Goal: Information Seeking & Learning: Learn about a topic

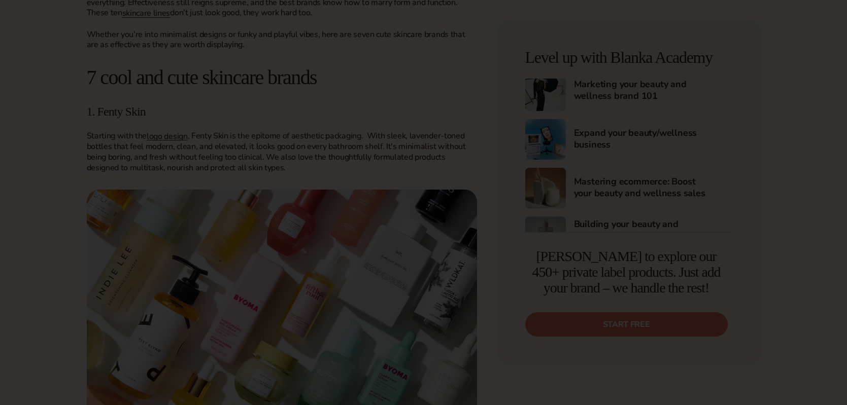
scroll to position [466, 0]
click at [0, 0] on icon at bounding box center [0, 0] width 0 height 0
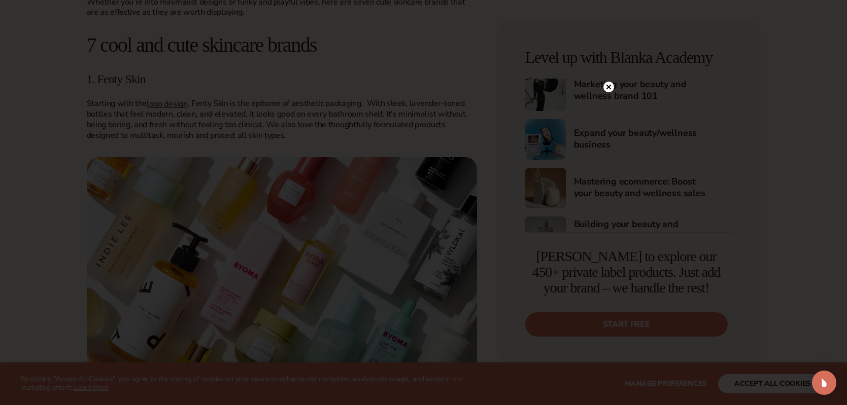
click at [611, 87] on circle at bounding box center [608, 87] width 11 height 11
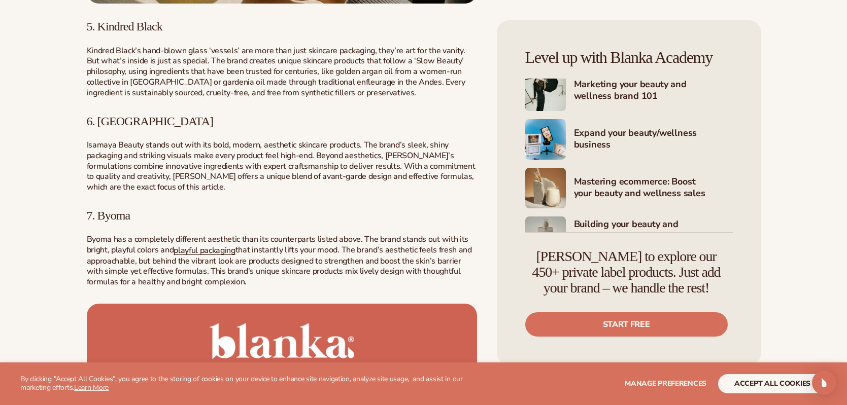
scroll to position [1419, 0]
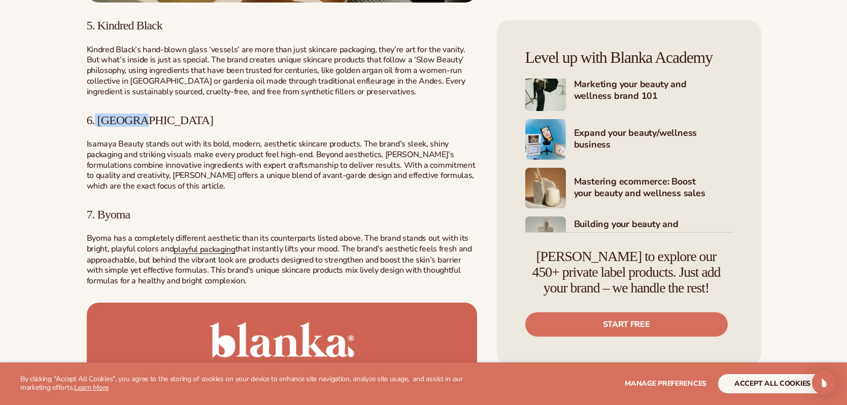
drag, startPoint x: 138, startPoint y: 123, endPoint x: 96, endPoint y: 120, distance: 42.2
click at [96, 120] on span "6. Isamaya" at bounding box center [150, 120] width 127 height 13
copy span "Isamaya"
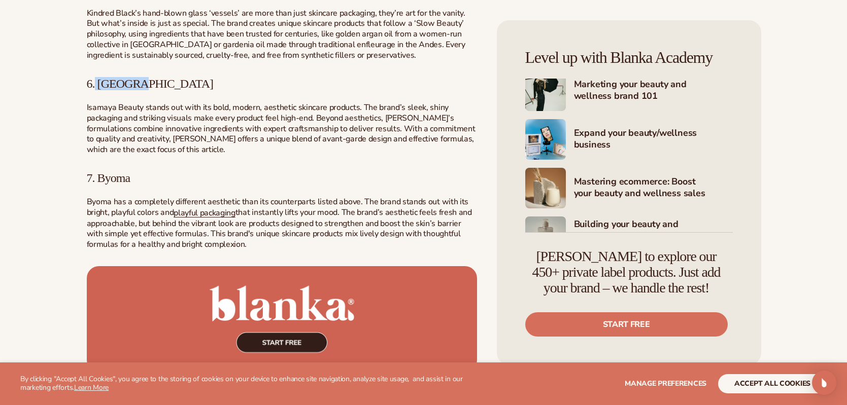
scroll to position [1457, 0]
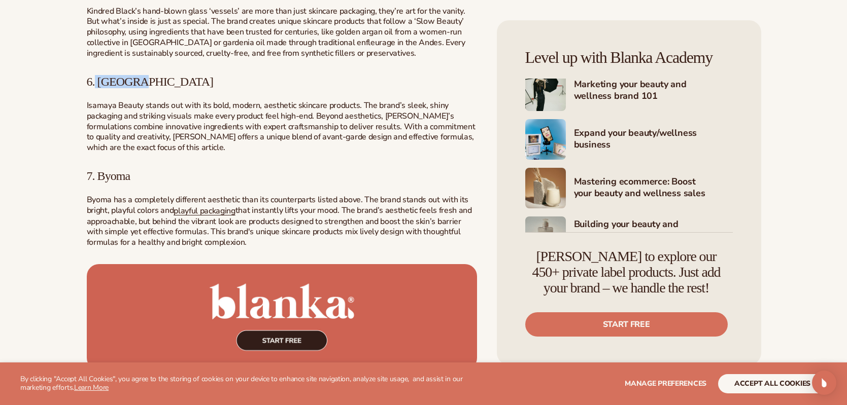
drag, startPoint x: 137, startPoint y: 177, endPoint x: 100, endPoint y: 176, distance: 37.0
click at [100, 176] on h3 "7. Byoma" at bounding box center [282, 175] width 390 height 13
copy span "Byoma"
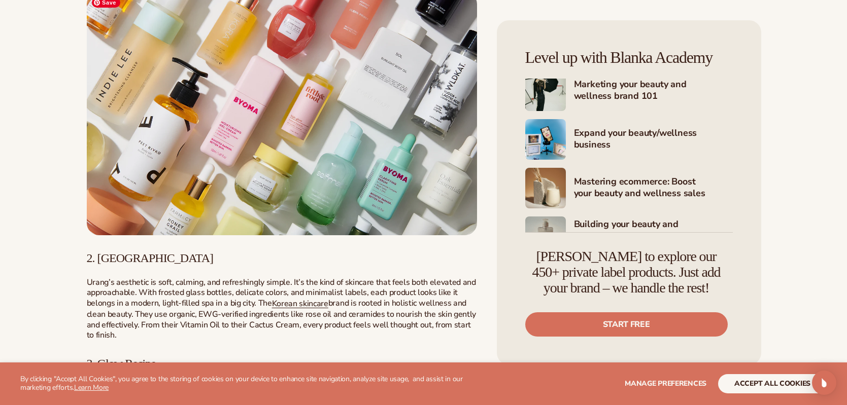
scroll to position [631, 0]
click at [300, 303] on link "Korean skincare" at bounding box center [300, 303] width 56 height 11
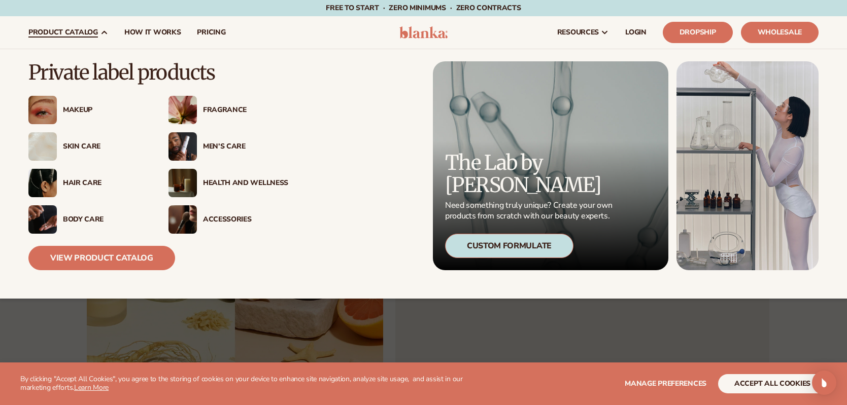
click at [97, 147] on div "Skin Care" at bounding box center [105, 147] width 85 height 9
